Goal: Task Accomplishment & Management: Complete application form

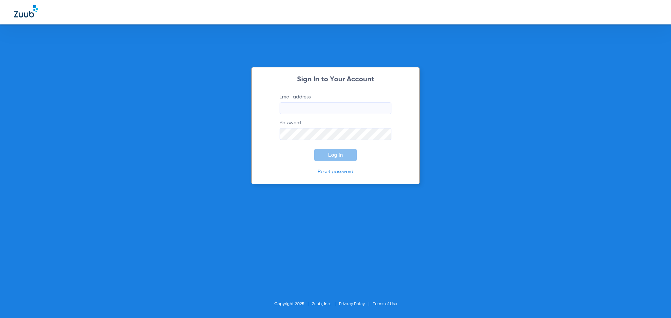
type input "[EMAIL_ADDRESS][DOMAIN_NAME]"
click at [340, 152] on span "Log In" at bounding box center [335, 155] width 15 height 6
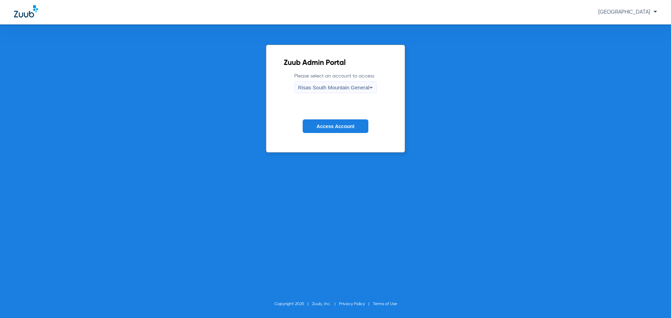
click at [334, 127] on span "Access Account" at bounding box center [336, 127] width 38 height 6
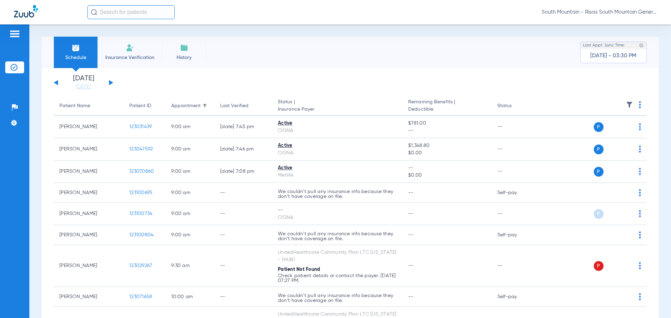
click at [129, 51] on img at bounding box center [130, 48] width 8 height 8
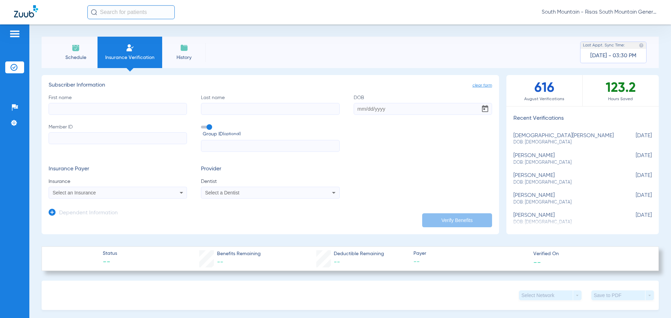
click at [91, 111] on input "First name" at bounding box center [118, 109] width 138 height 12
type input "[PERSON_NAME]"
click at [216, 106] on input "Last name" at bounding box center [270, 109] width 138 height 12
type input "[PERSON_NAME]"
click at [360, 109] on input "DOB" at bounding box center [423, 109] width 138 height 12
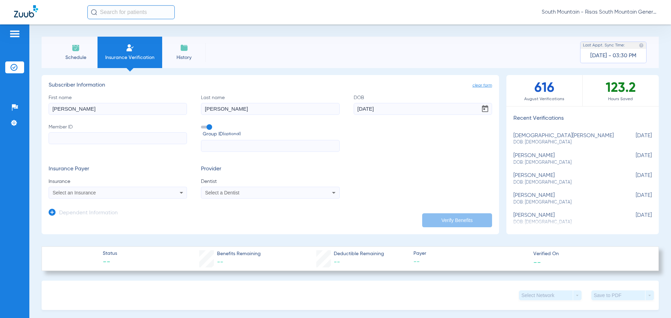
type input "[DATE]"
click at [102, 142] on input "Member ID" at bounding box center [118, 138] width 138 height 12
paste input "9348274"
type input "9348274"
click at [154, 194] on div "Select an Insurance" at bounding box center [105, 192] width 104 height 5
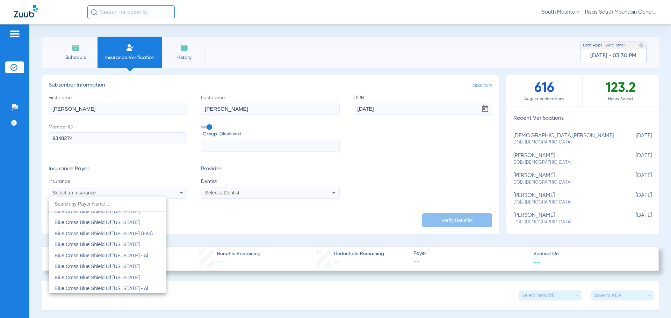
scroll to position [839, 0]
click at [124, 140] on div at bounding box center [335, 159] width 671 height 318
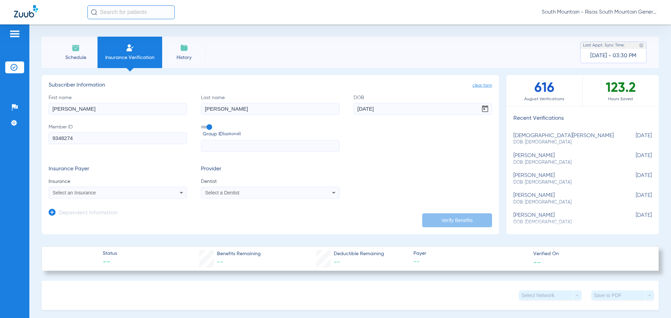
click at [237, 198] on mat-select "Select a Dentist" at bounding box center [270, 193] width 138 height 12
click at [235, 197] on mat-select "Select a Dentist" at bounding box center [270, 193] width 138 height 12
click at [237, 195] on span "Select a Dentist" at bounding box center [222, 193] width 34 height 6
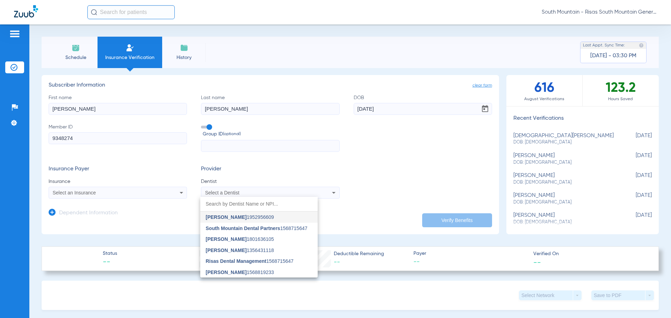
drag, startPoint x: 235, startPoint y: 273, endPoint x: 245, endPoint y: 273, distance: 9.5
click at [235, 273] on span "[PERSON_NAME]" at bounding box center [226, 273] width 41 height 6
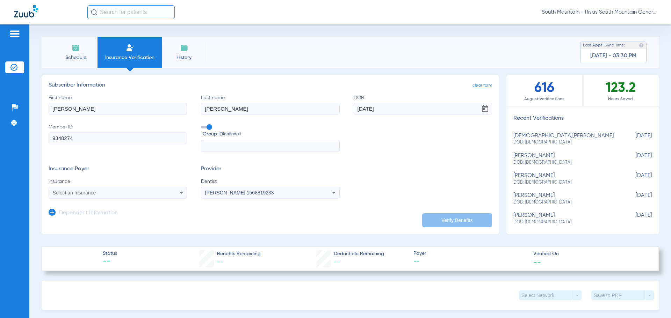
click at [137, 146] on label "Member ID 9348274" at bounding box center [118, 138] width 138 height 29
click at [137, 144] on input "9348274" at bounding box center [118, 138] width 138 height 12
drag, startPoint x: 120, startPoint y: 188, endPoint x: 119, endPoint y: 195, distance: 6.7
click at [120, 189] on mat-select "Select an Insurance" at bounding box center [118, 193] width 138 height 12
click at [119, 195] on div "Select an Insurance" at bounding box center [105, 192] width 104 height 5
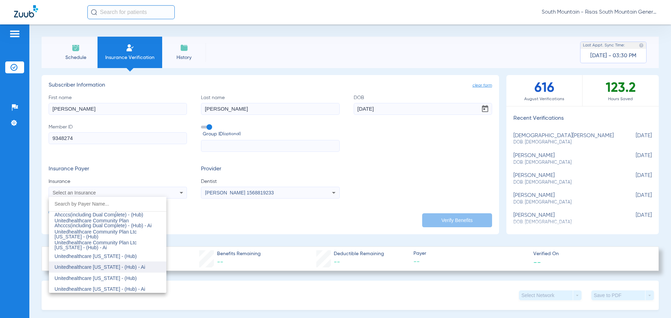
scroll to position [4489, 0]
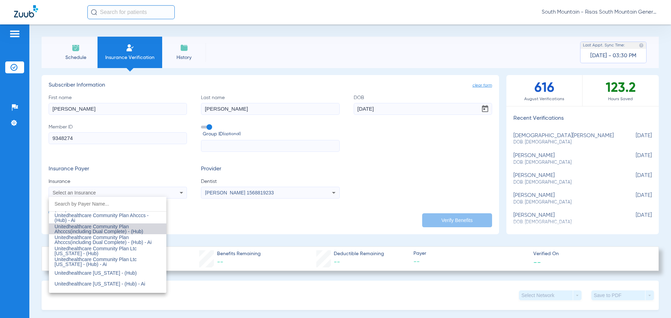
click at [119, 232] on span "Unitedhealthcare Community Plan Ahcccs(including Dual Complete) - (Hub)" at bounding box center [99, 229] width 89 height 10
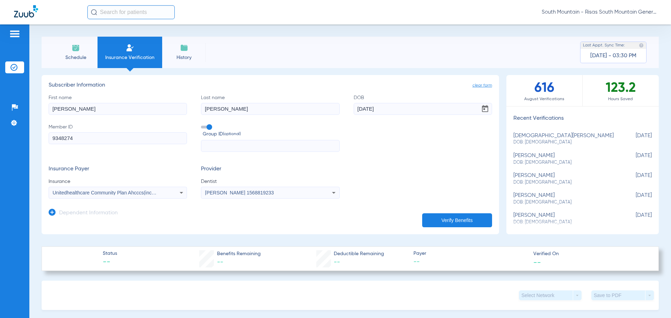
click at [440, 218] on button "Verify Benefits" at bounding box center [457, 220] width 70 height 14
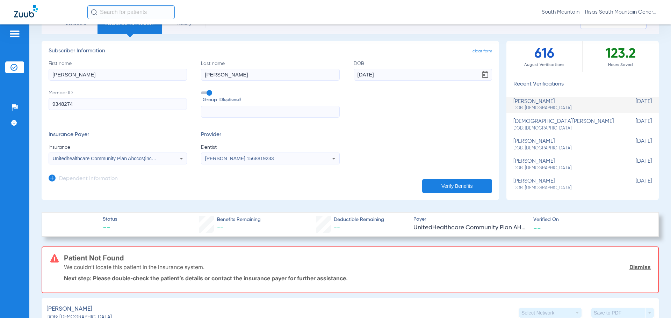
scroll to position [17, 0]
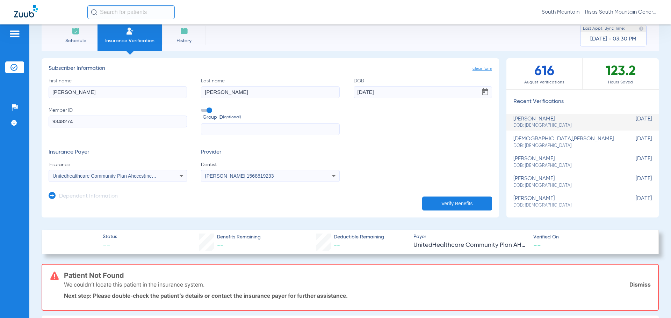
click at [151, 177] on span "Unitedhealthcare Community Plan Ahcccs(including Dual Complete) - (Hub)" at bounding box center [135, 176] width 164 height 6
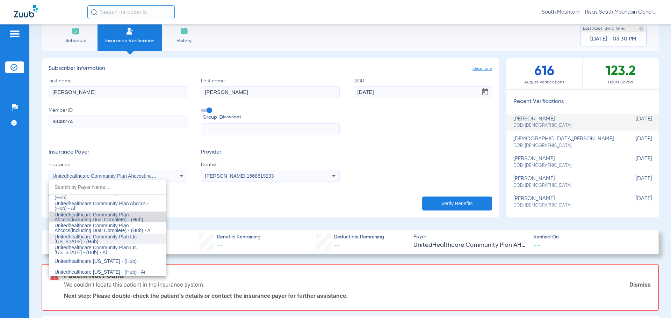
scroll to position [4501, 0]
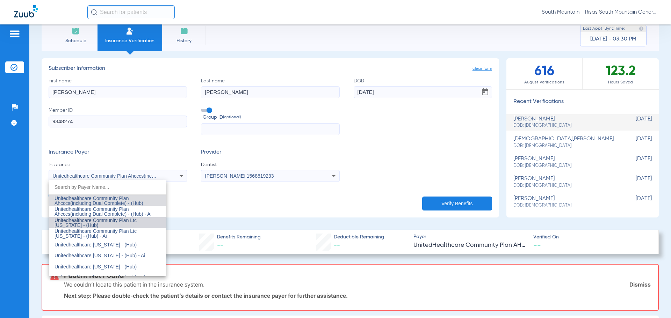
click at [132, 219] on span "Unitedhealthcare Community Plan Ltc [US_STATE] - (Hub)" at bounding box center [96, 223] width 82 height 10
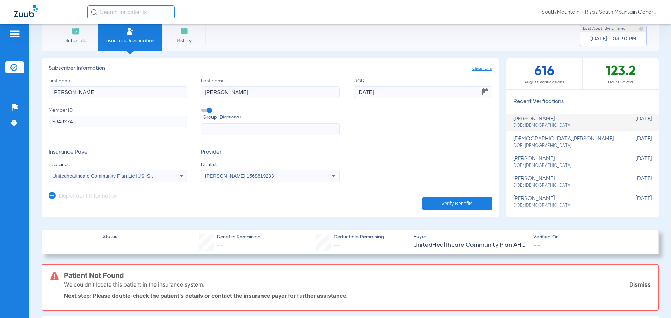
click at [464, 198] on button "Verify Benefits" at bounding box center [457, 204] width 70 height 14
